Goal: Information Seeking & Learning: Learn about a topic

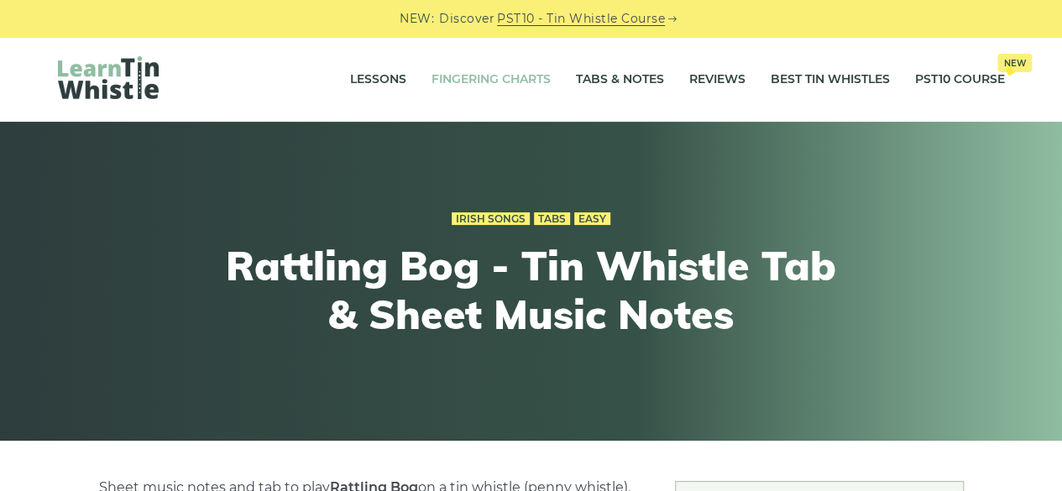
click at [494, 89] on link "Fingering Charts" at bounding box center [491, 80] width 119 height 42
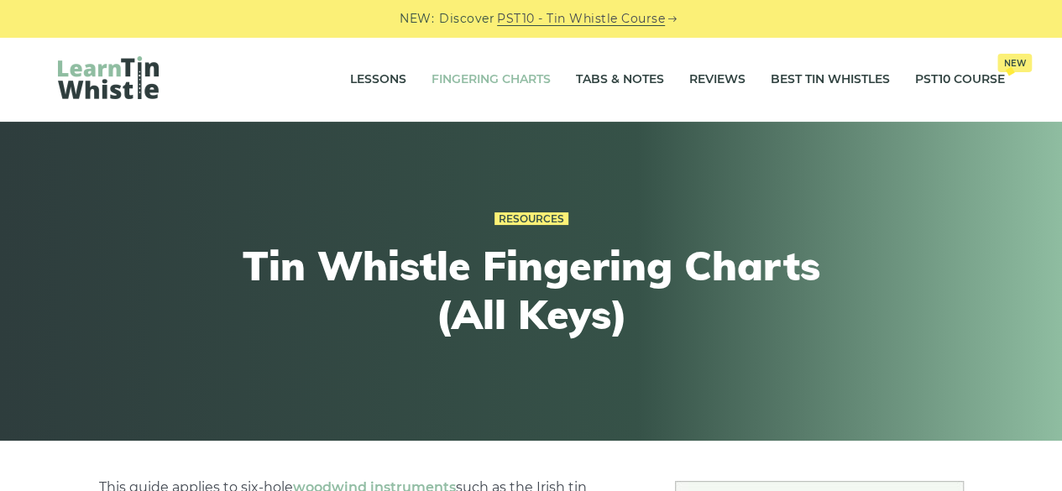
click at [502, 76] on link "Fingering Charts" at bounding box center [491, 80] width 119 height 42
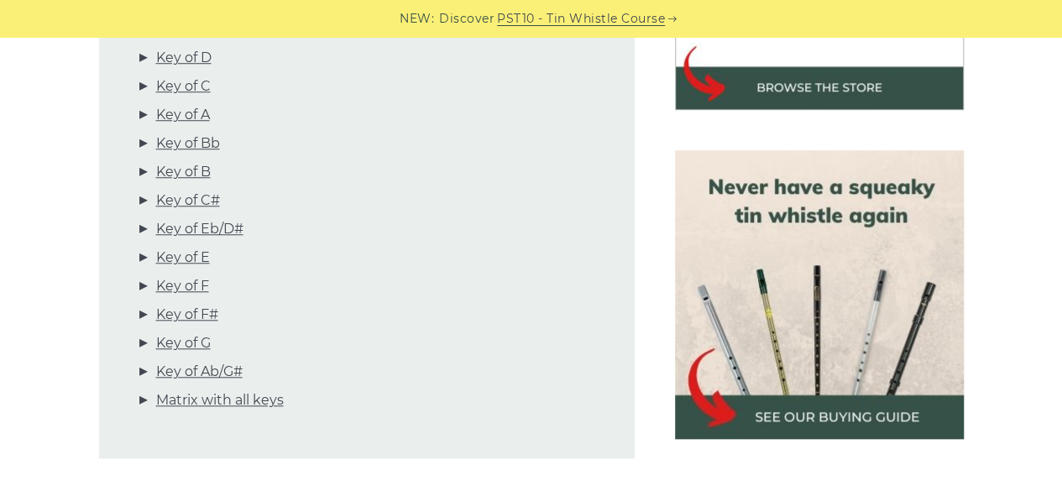
scroll to position [658, 0]
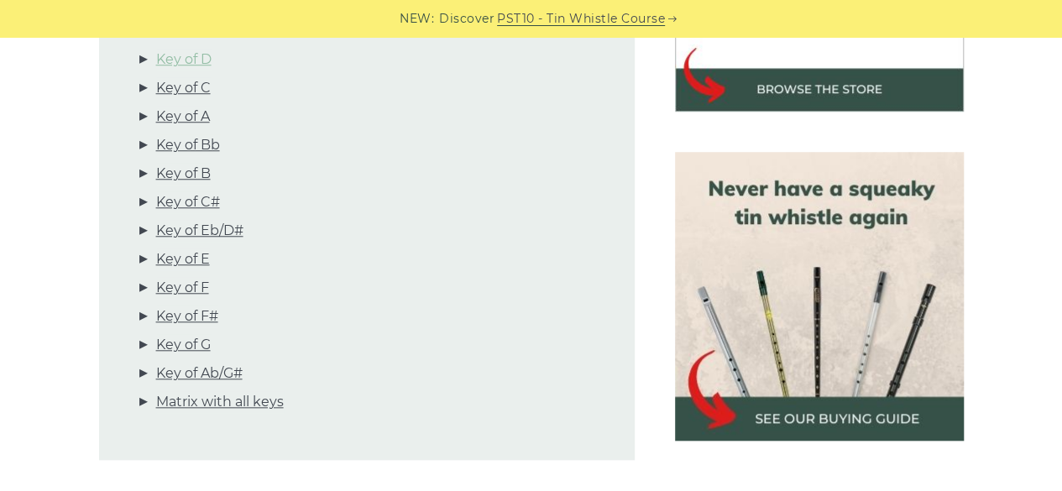
click at [190, 64] on link "Key of D" at bounding box center [183, 60] width 55 height 22
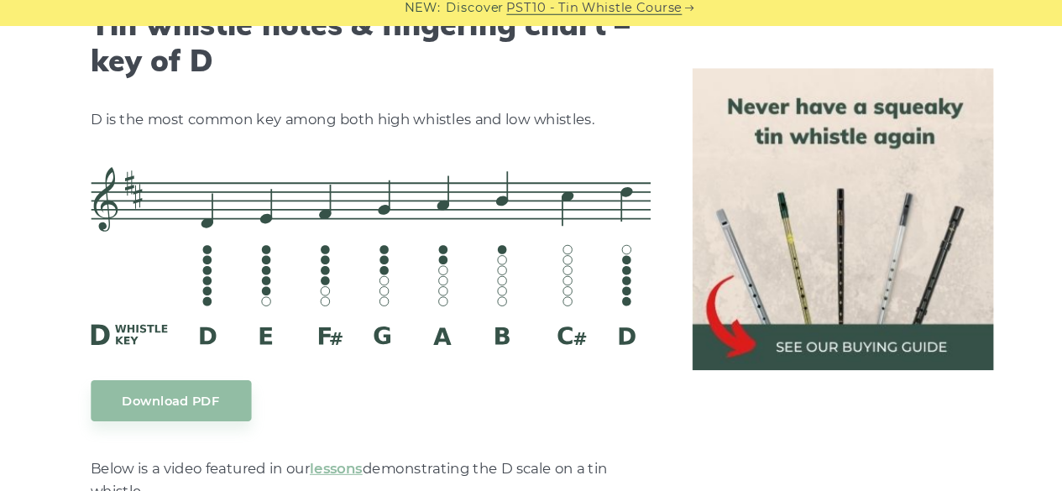
scroll to position [2660, 0]
